Goal: Information Seeking & Learning: Learn about a topic

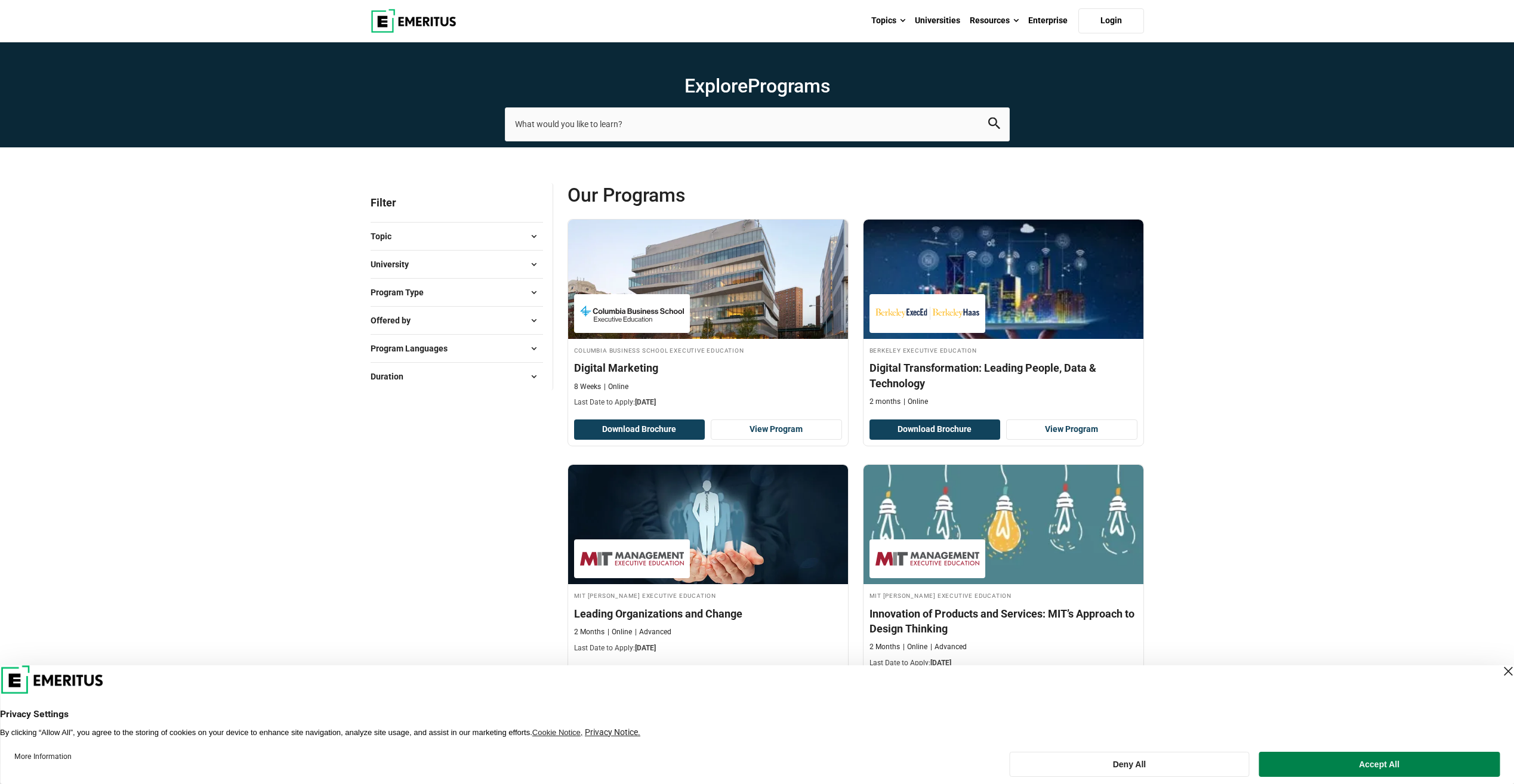
click at [446, 271] on button "University" at bounding box center [456, 264] width 173 height 18
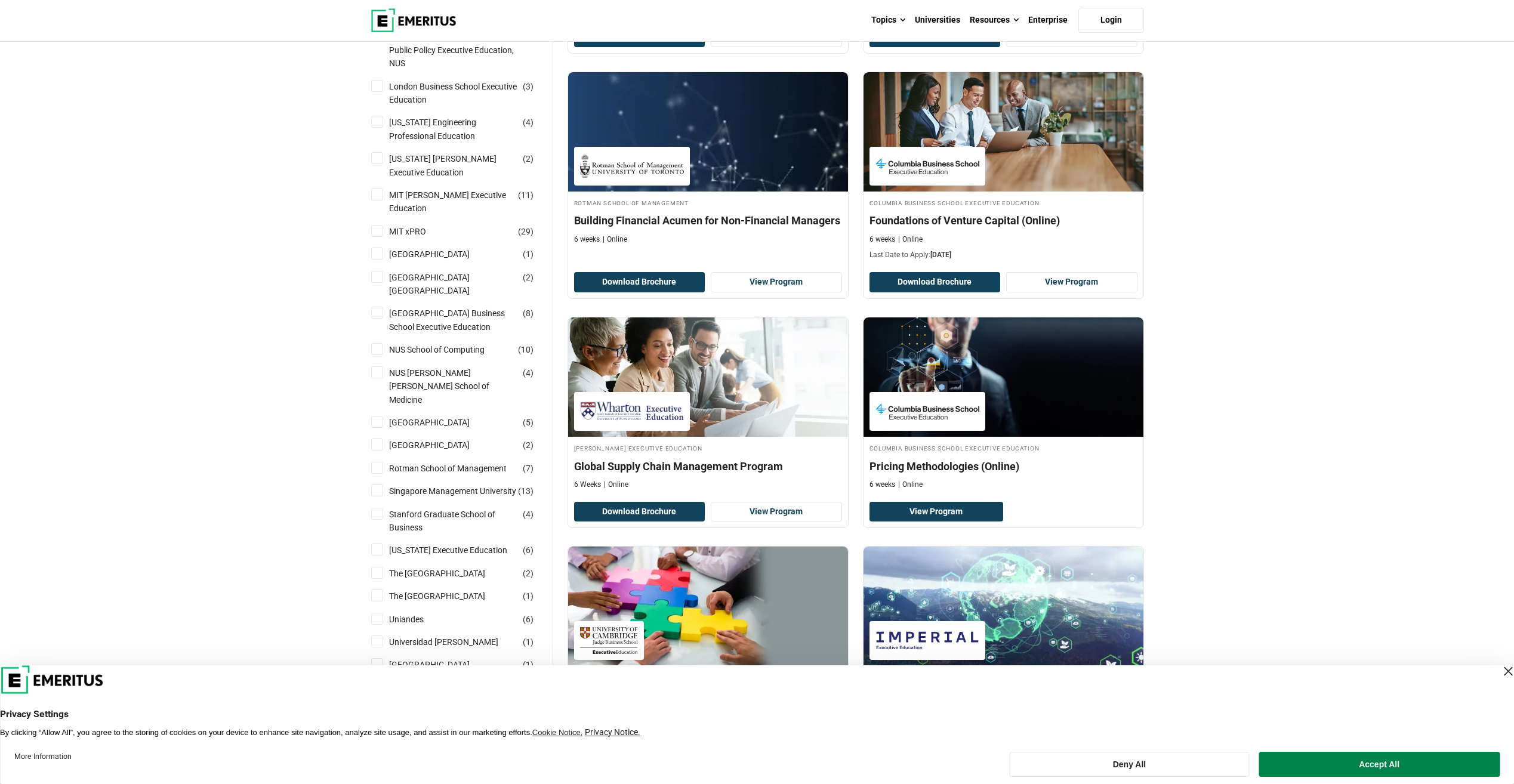
scroll to position [895, 0]
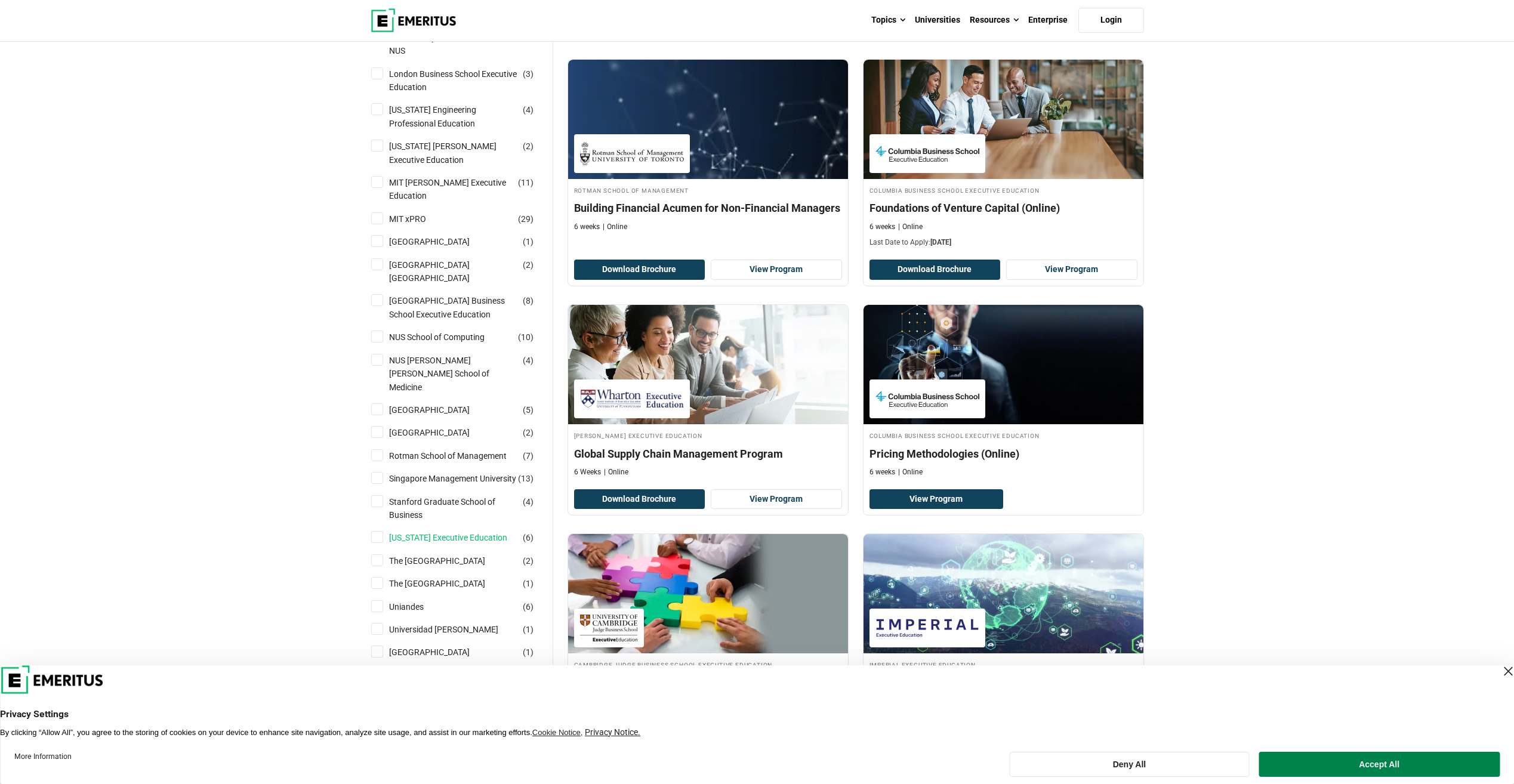
click at [457, 431] on link "[US_STATE] Executive Education" at bounding box center [460, 537] width 142 height 13
checkbox input "true"
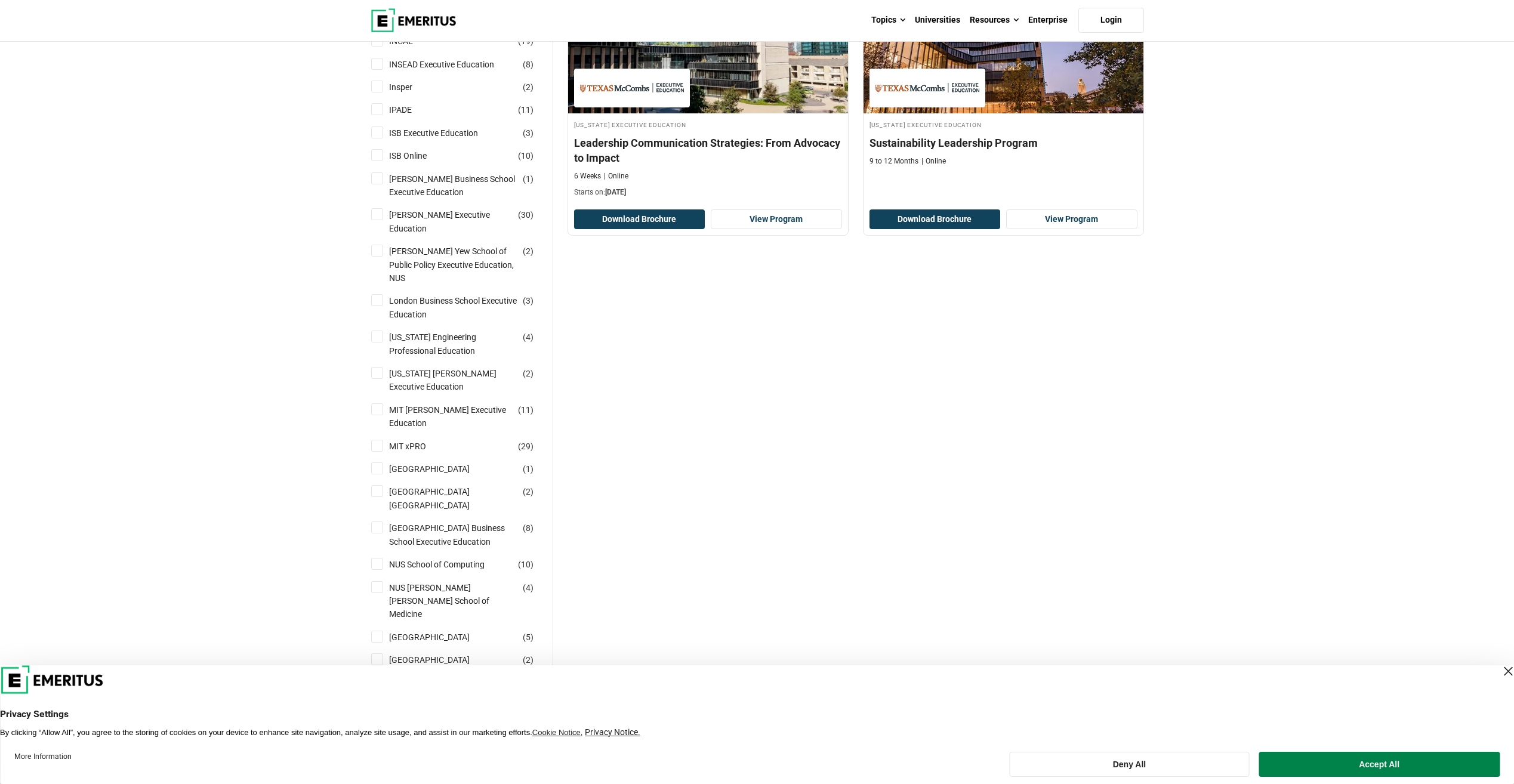
scroll to position [955, 0]
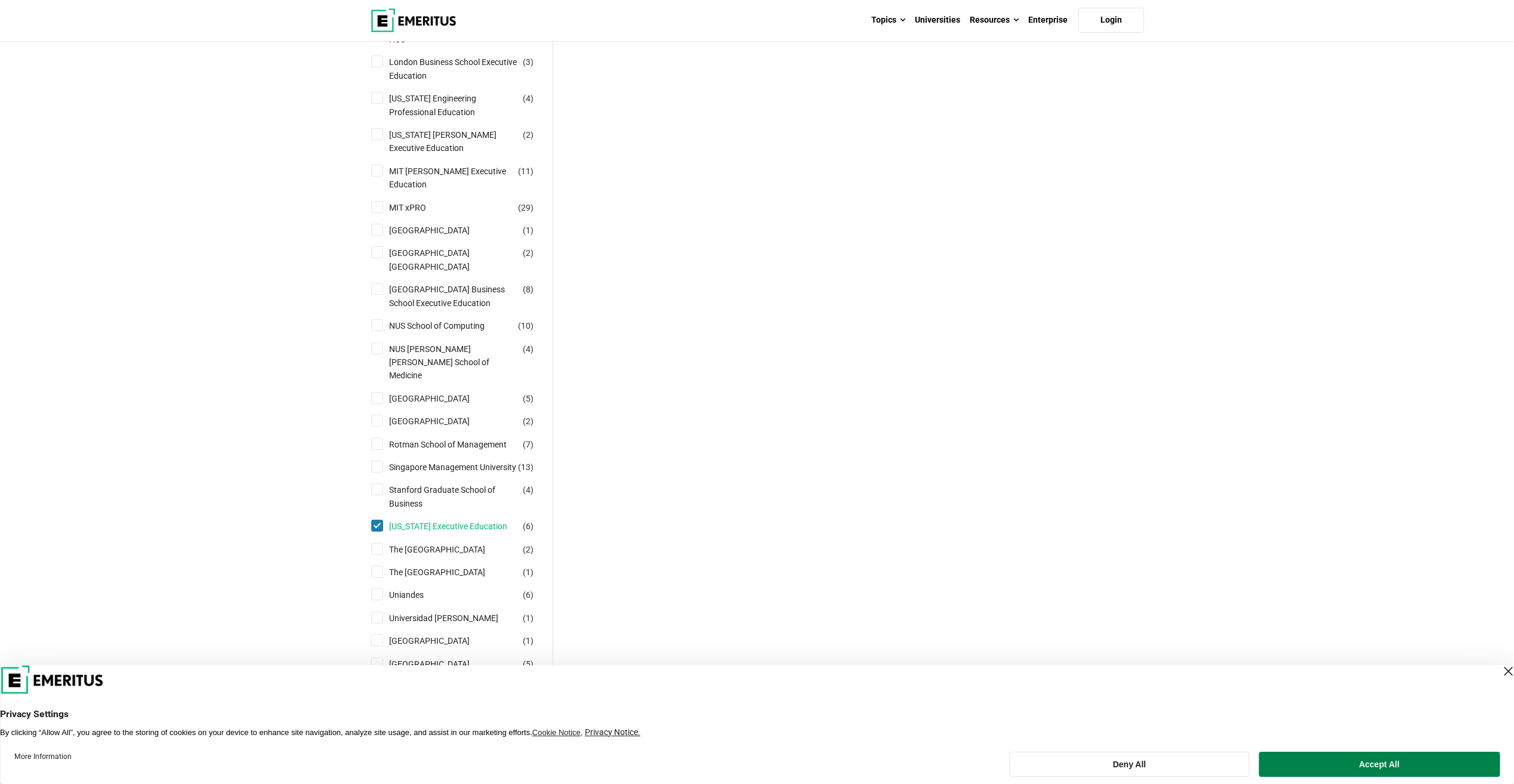
click at [448, 519] on link "[US_STATE] Executive Education" at bounding box center [460, 526] width 142 height 13
checkbox input "false"
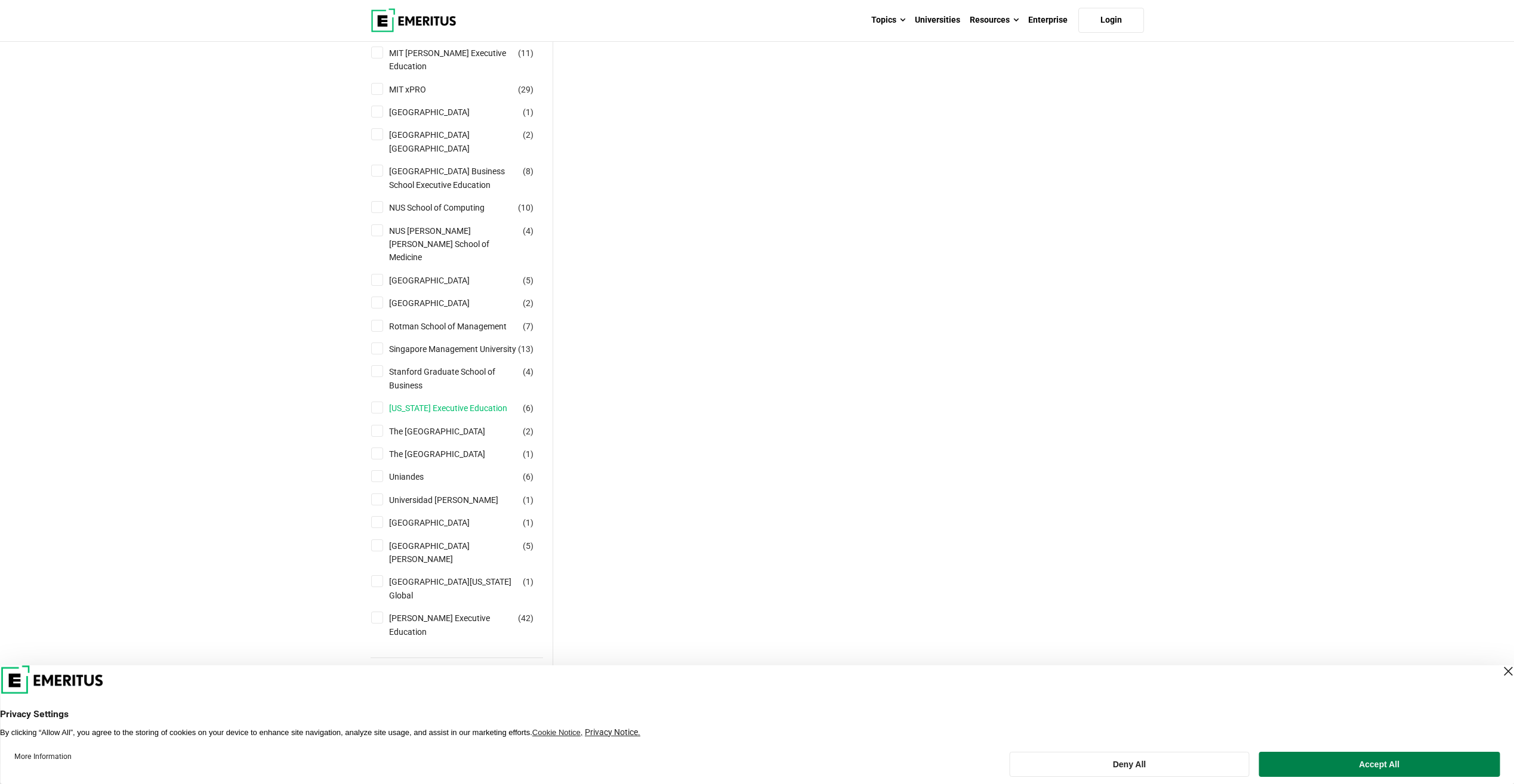
scroll to position [1074, 0]
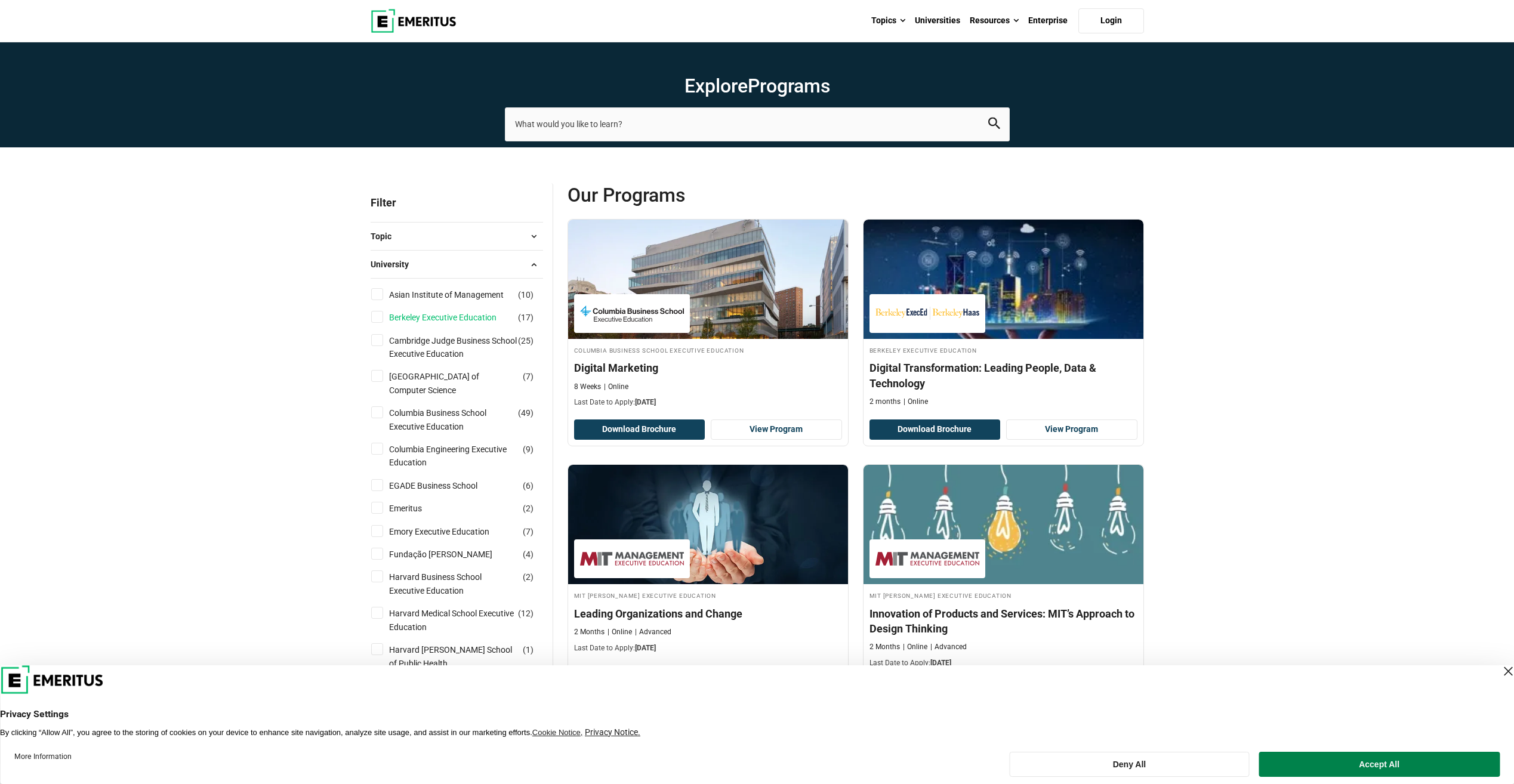
click at [444, 318] on link "Berkeley Executive Education" at bounding box center [454, 318] width 131 height 13
checkbox input "true"
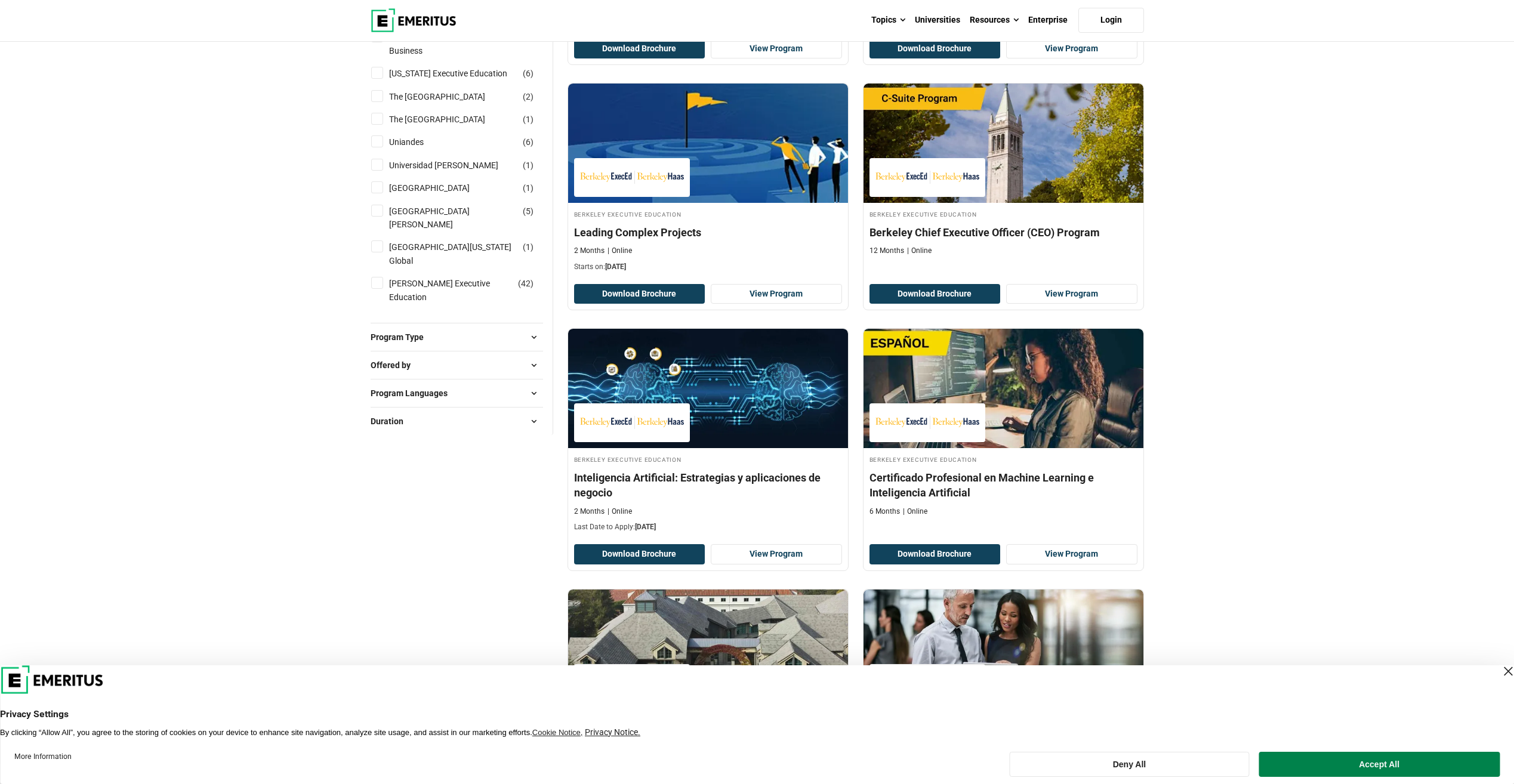
scroll to position [1491, 0]
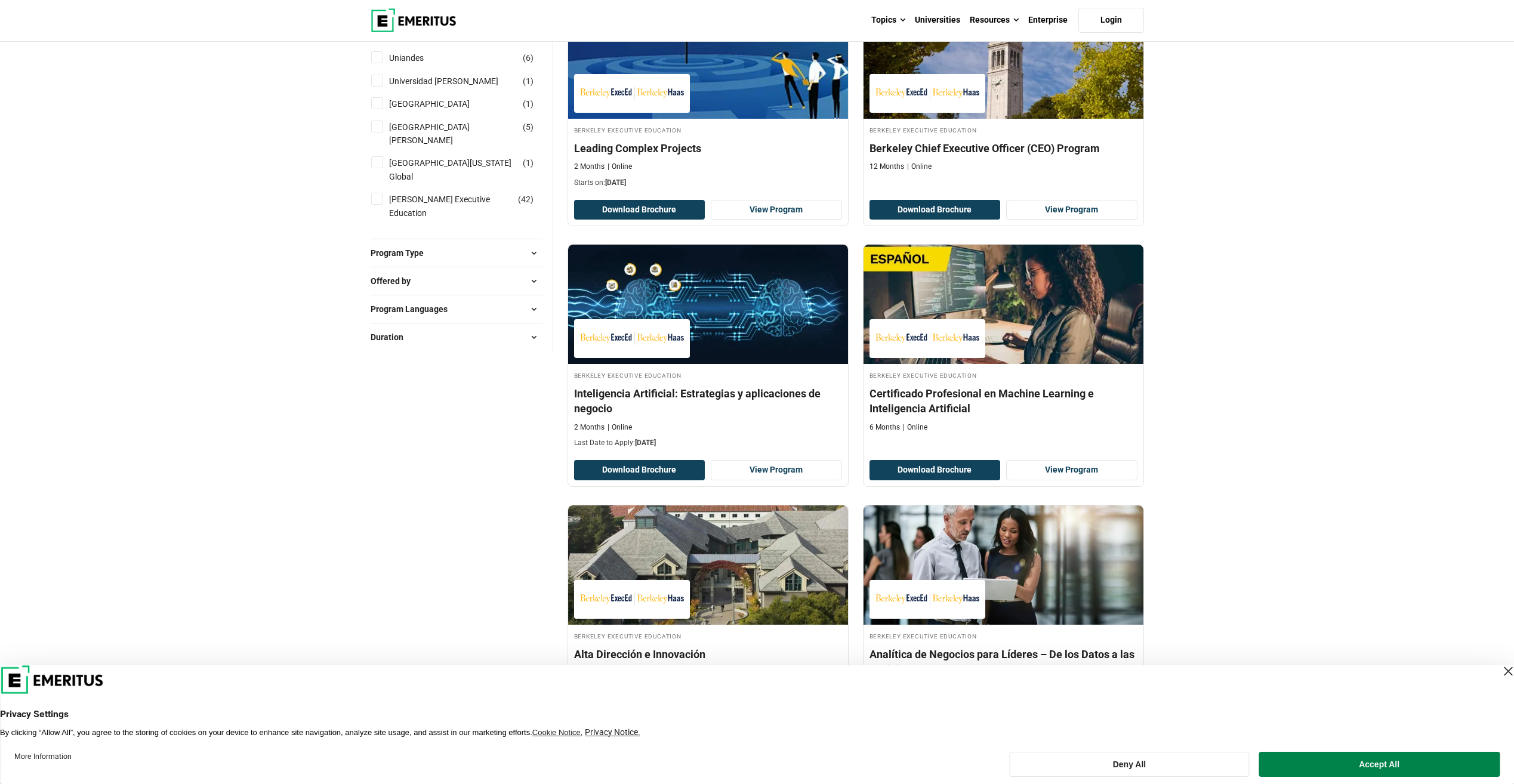
click at [1259, 179] on div "Explore Programs leadership marketing project management data science product m…" at bounding box center [757, 116] width 1514 height 3129
click at [435, 302] on span "Program Languages" at bounding box center [413, 309] width 87 height 13
click at [411, 333] on link "English" at bounding box center [414, 339] width 50 height 13
checkbox input "true"
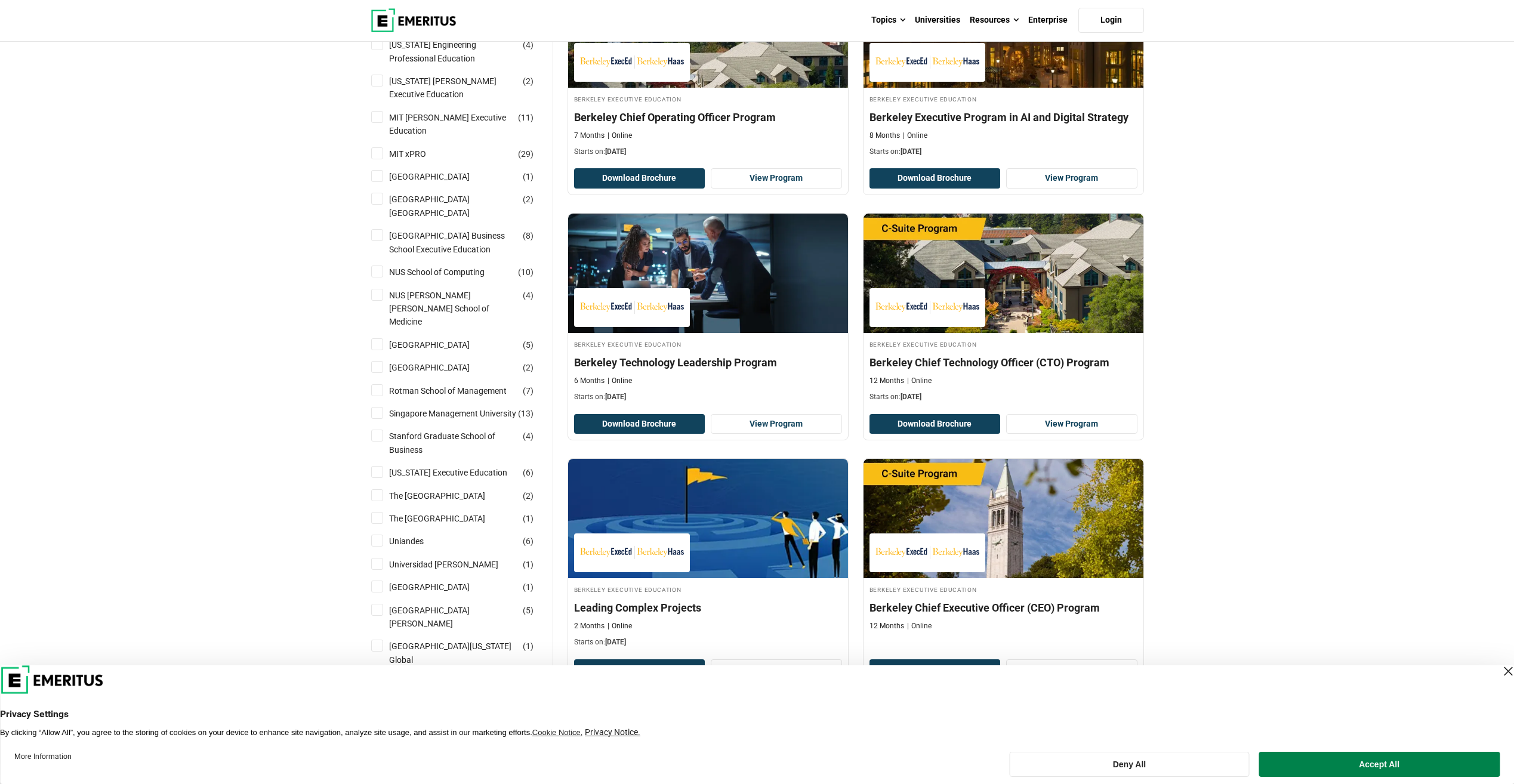
scroll to position [835, 0]
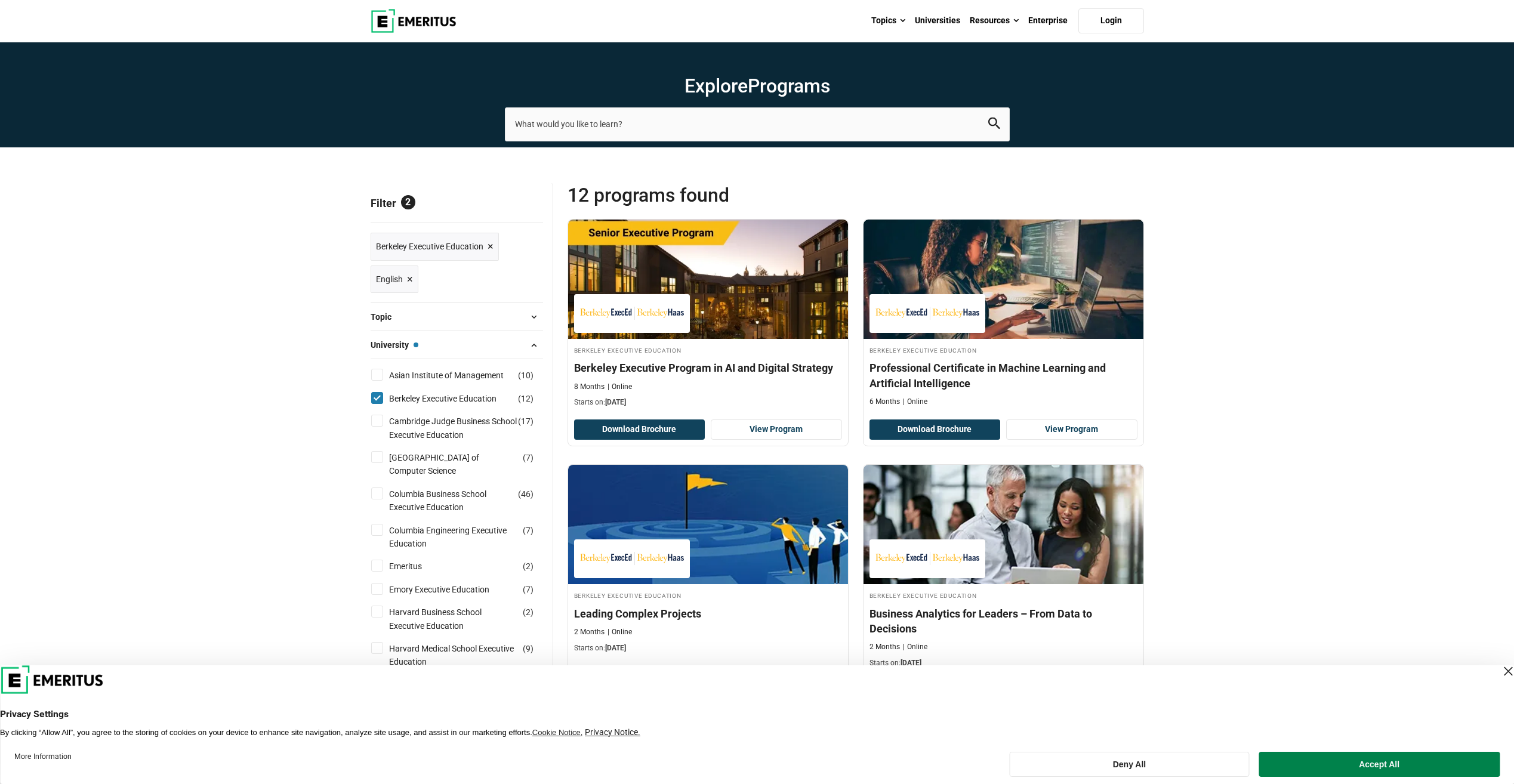
click at [411, 320] on button "Topic" at bounding box center [456, 316] width 173 height 18
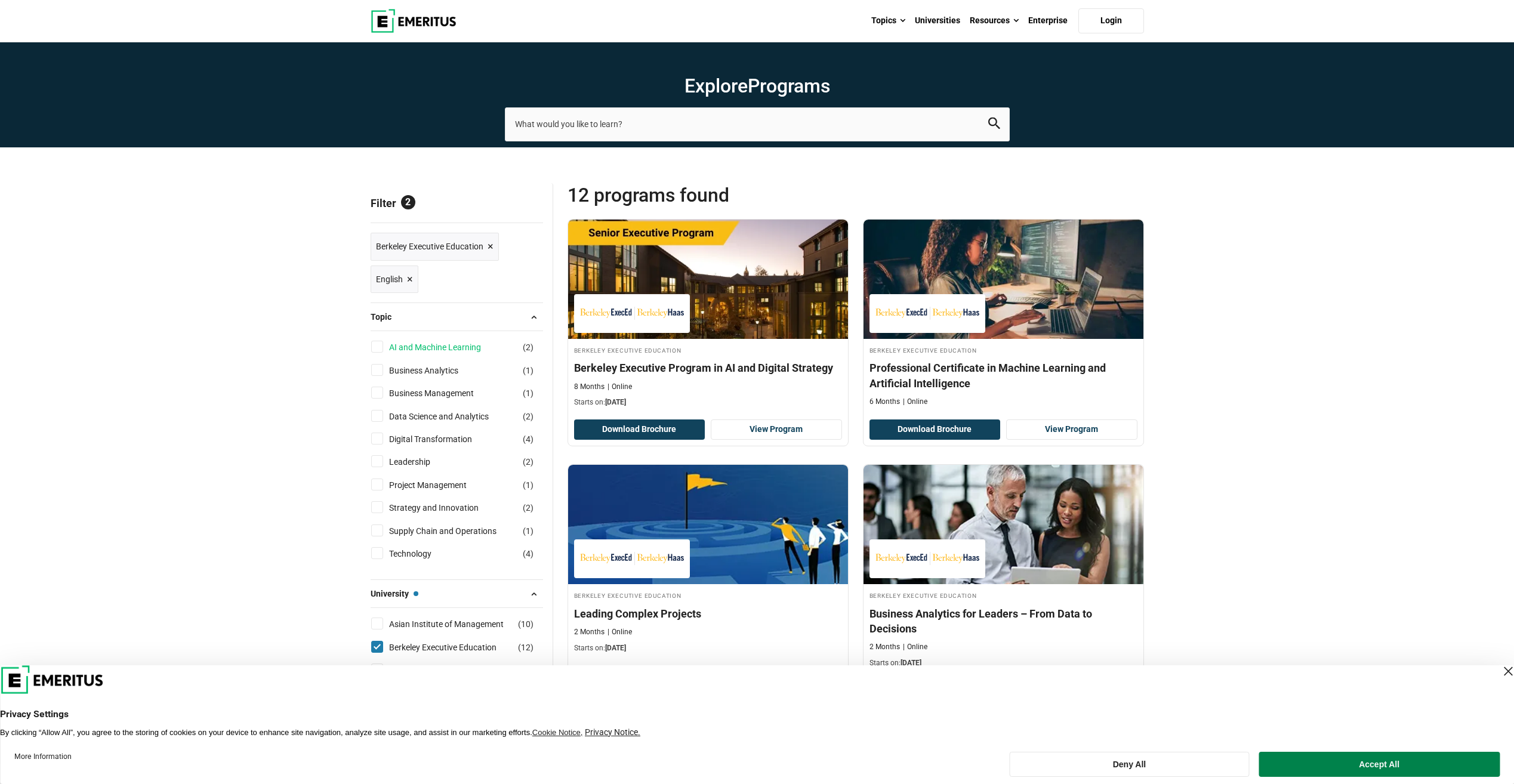
click at [458, 345] on link "AI and Machine Learning" at bounding box center [447, 347] width 116 height 13
checkbox input "true"
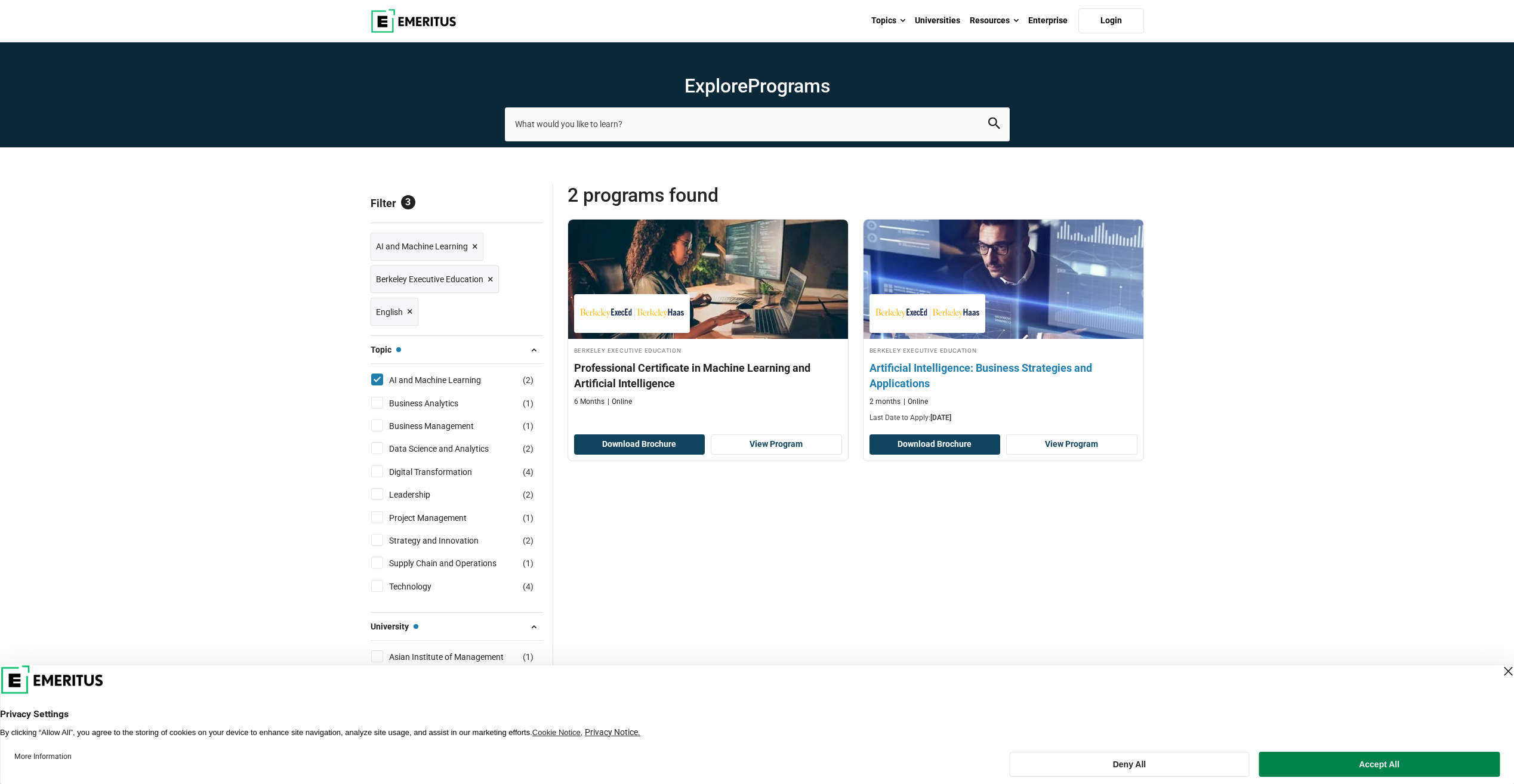
click at [924, 388] on h4 "Artificial Intelligence: Business Strategies and Applications" at bounding box center [1003, 375] width 268 height 30
